Goal: Navigation & Orientation: Find specific page/section

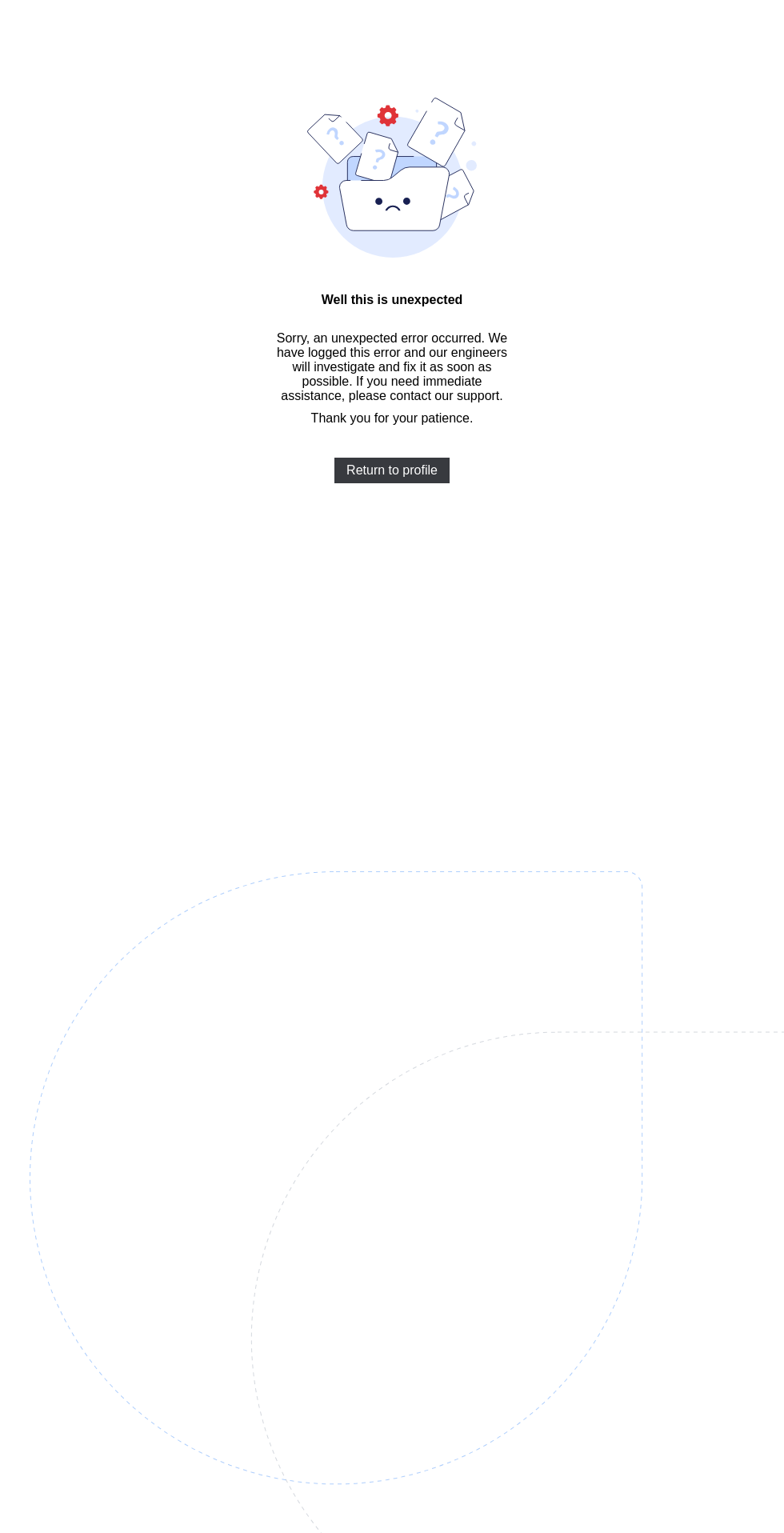
click at [431, 478] on span "Return to profile" at bounding box center [392, 470] width 92 height 15
click at [425, 484] on div "Return to profile" at bounding box center [392, 471] width 116 height 26
click at [388, 469] on span "Return to profile" at bounding box center [392, 470] width 92 height 15
